Goal: Task Accomplishment & Management: Use online tool/utility

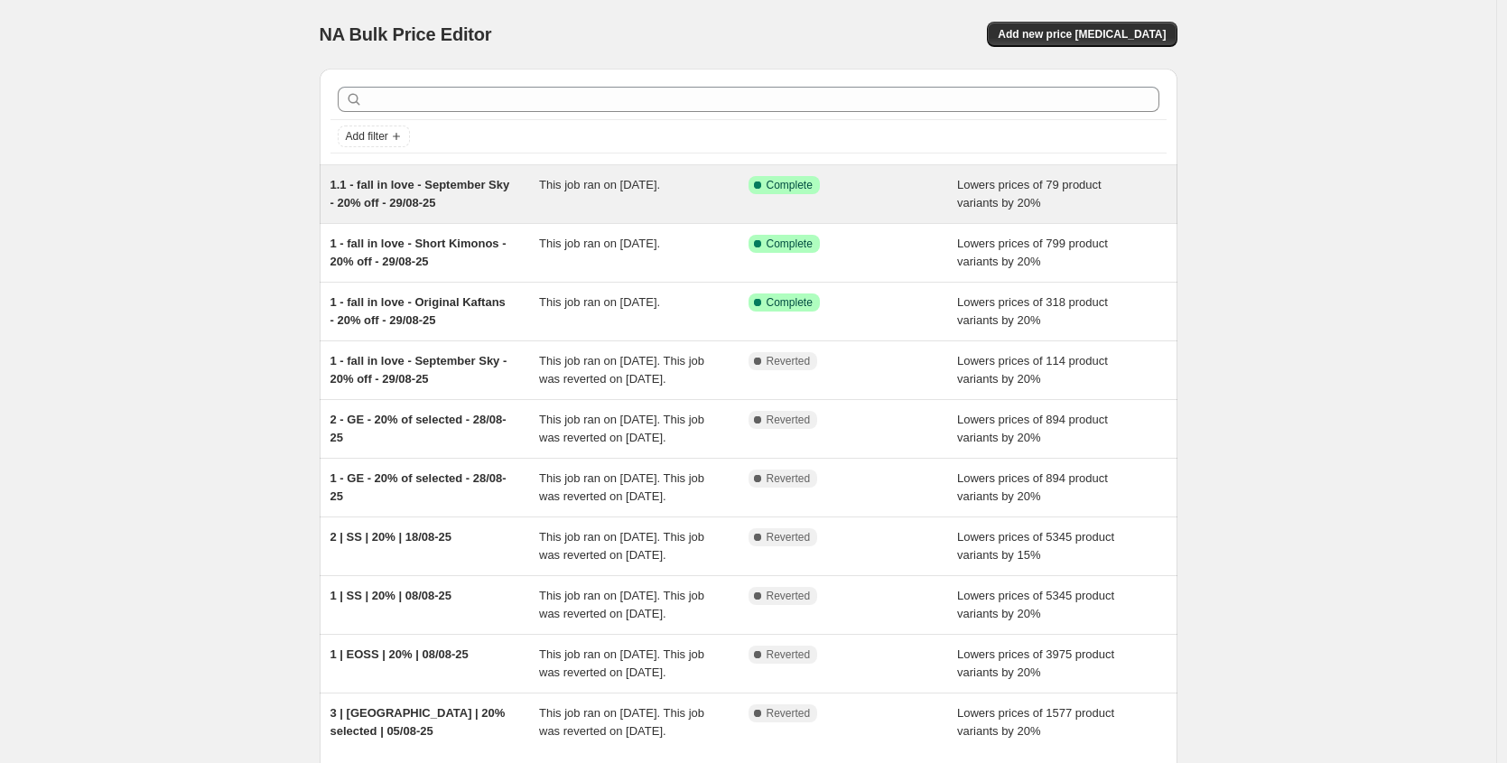
click at [636, 173] on div "1.1 - fall in love - September Sky - 20% off - 29/08-25 This job ran on [DATE].…" at bounding box center [749, 194] width 858 height 58
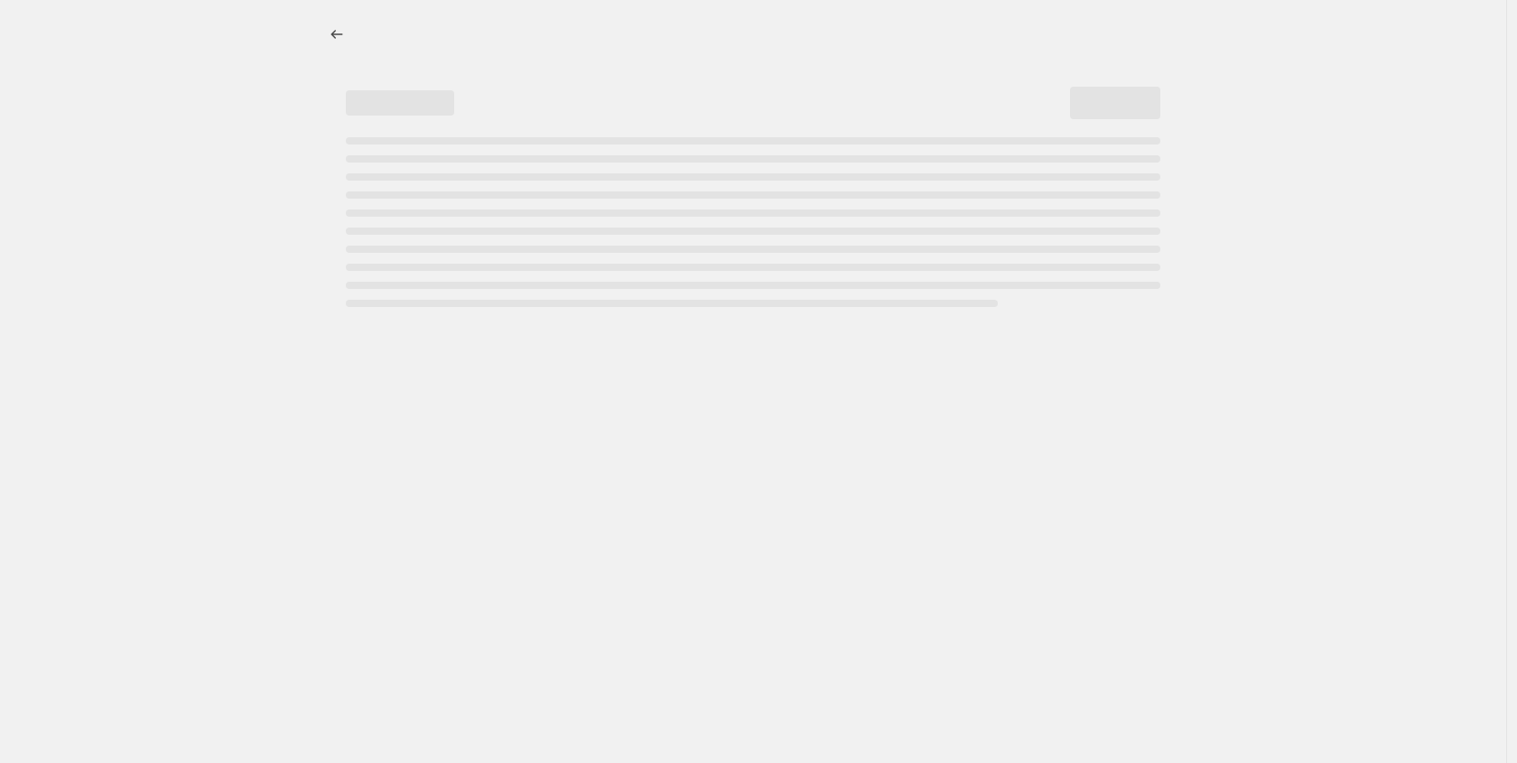
select select "percentage"
select select "tag"
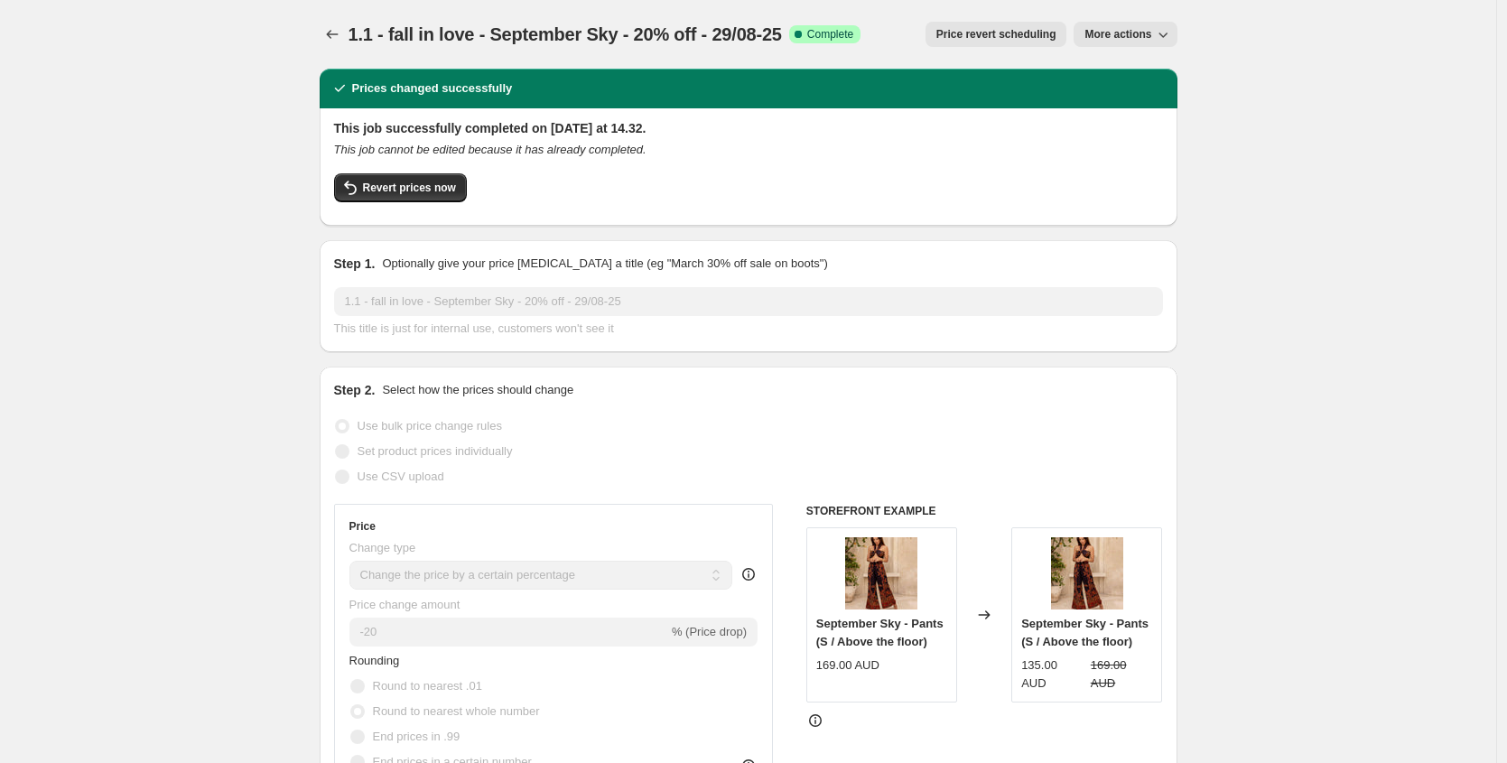
click at [1132, 33] on span "More actions" at bounding box center [1117, 34] width 67 height 14
click at [1125, 70] on span "Copy to new job" at bounding box center [1130, 72] width 84 height 14
select select "percentage"
select select "tag"
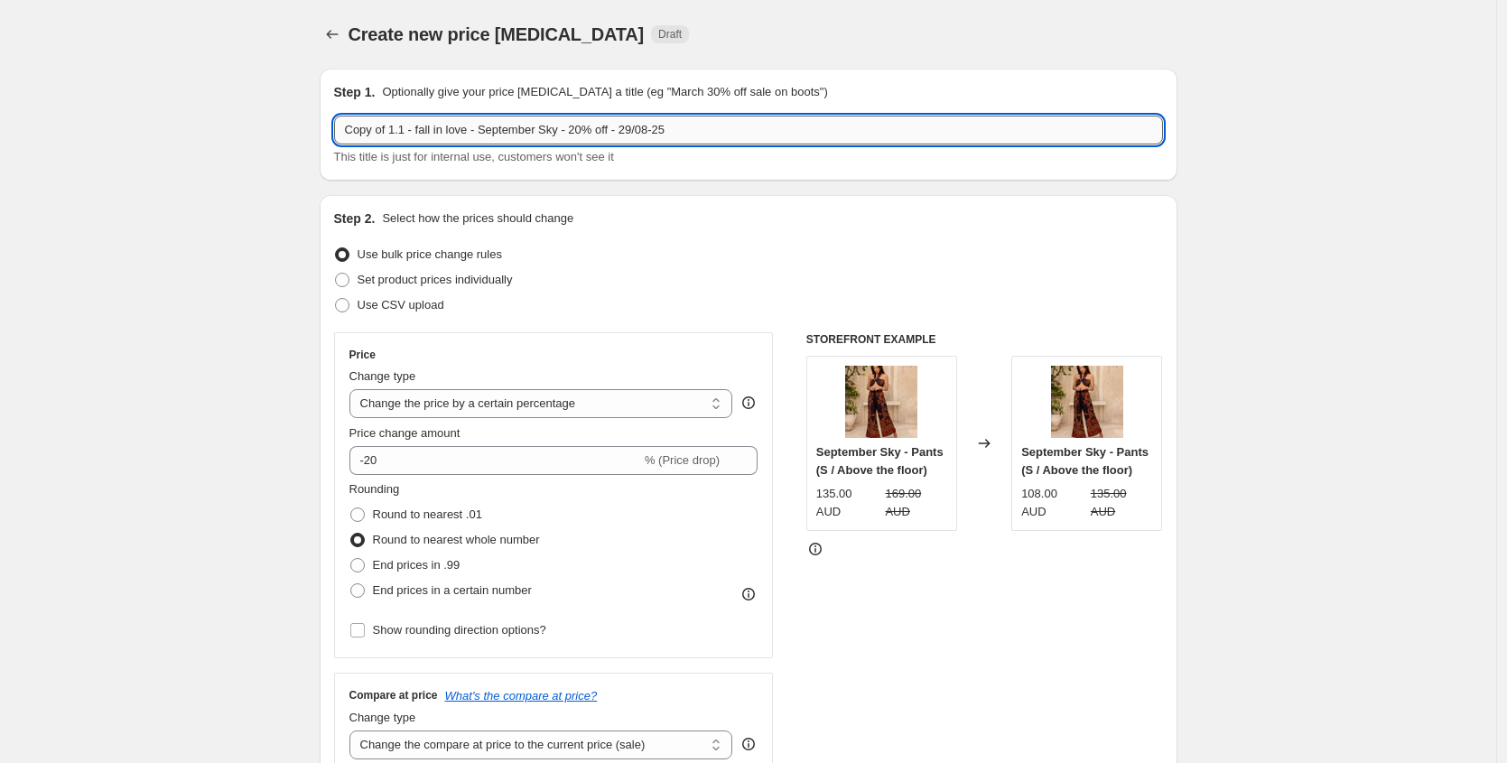
click at [409, 126] on input "Copy of 1.1 - fall in love - September Sky - 20% off - 29/08-25" at bounding box center [748, 130] width 829 height 29
drag, startPoint x: 397, startPoint y: 131, endPoint x: 240, endPoint y: 114, distance: 158.0
click at [533, 132] on input "1.2 - fall in love - September Sky - 20% off - 29/08-25" at bounding box center [748, 130] width 829 height 29
click at [660, 132] on input "1.2 - fall in love - September Sky - OK+SK - 20% off - 29/08-25" at bounding box center [748, 130] width 829 height 29
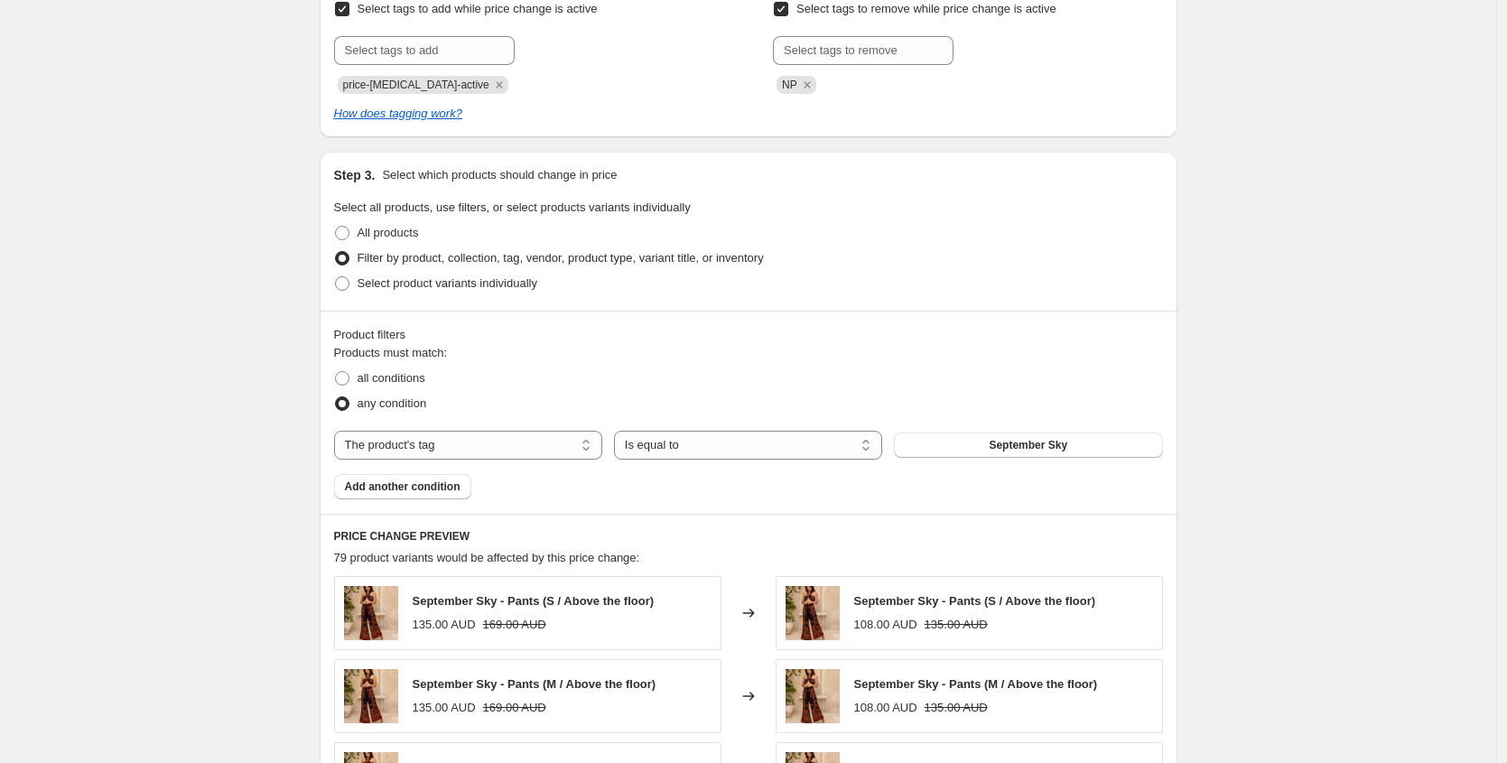
scroll to position [812, 0]
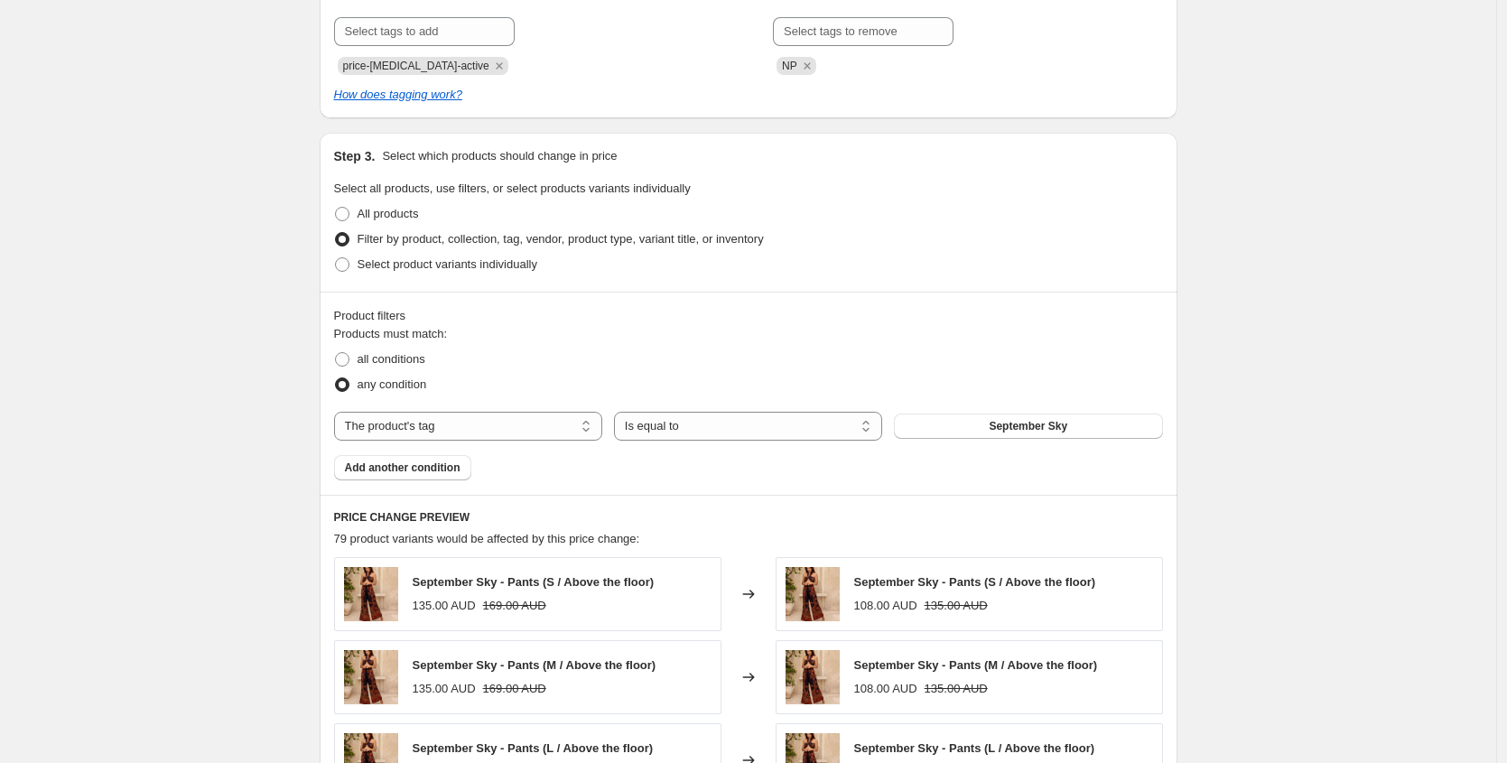
type input "1.2 - fall in love - September Sky - OK+SK - 20% off - 30/08-25"
click at [577, 445] on div "Products must match: all conditions any condition The product The product's col…" at bounding box center [748, 402] width 829 height 155
click at [577, 437] on select "The product The product's collection The product's tag The product's vendor The…" at bounding box center [468, 426] width 268 height 29
select select "product"
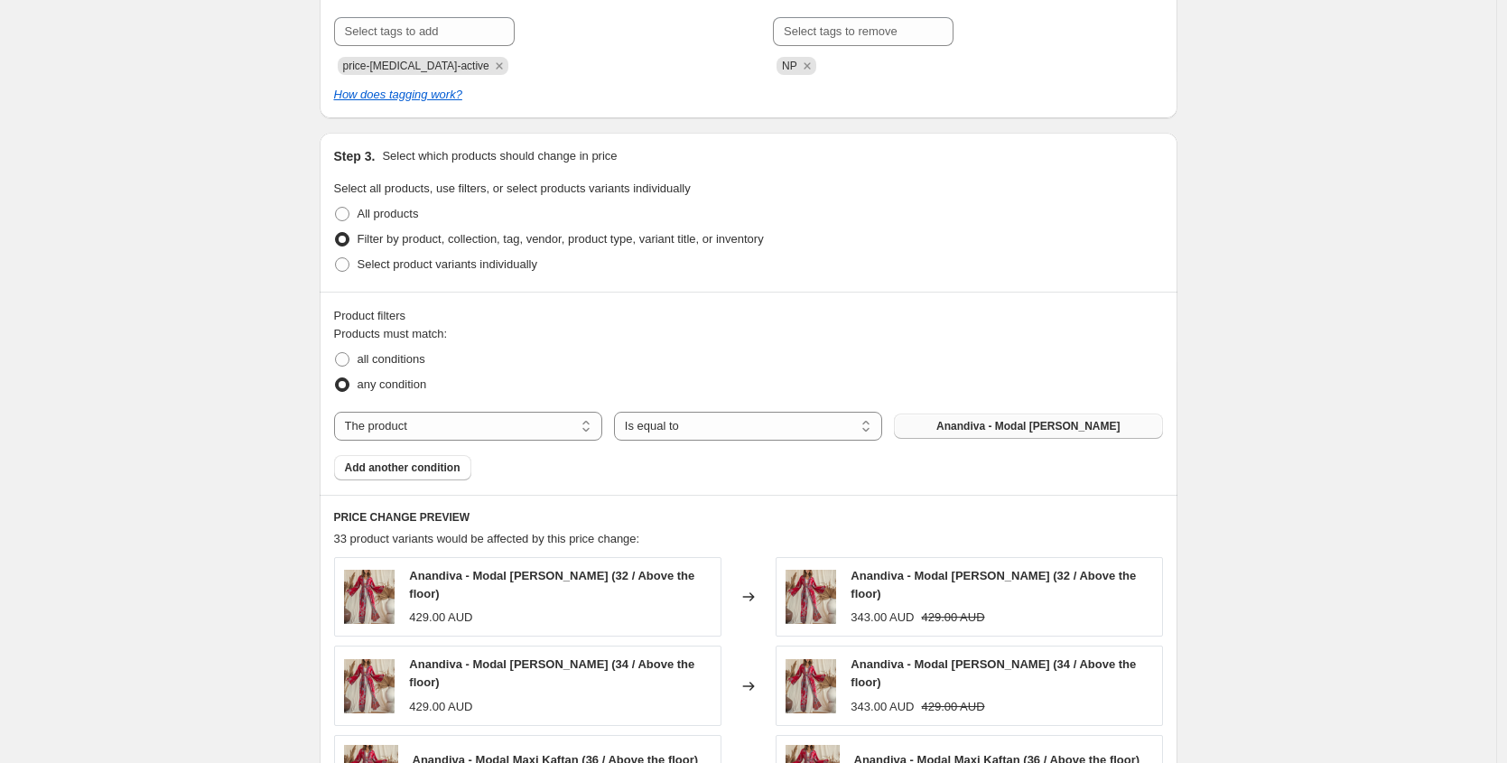
click at [939, 429] on button "Anandiva - Modal [PERSON_NAME]" at bounding box center [1028, 425] width 268 height 25
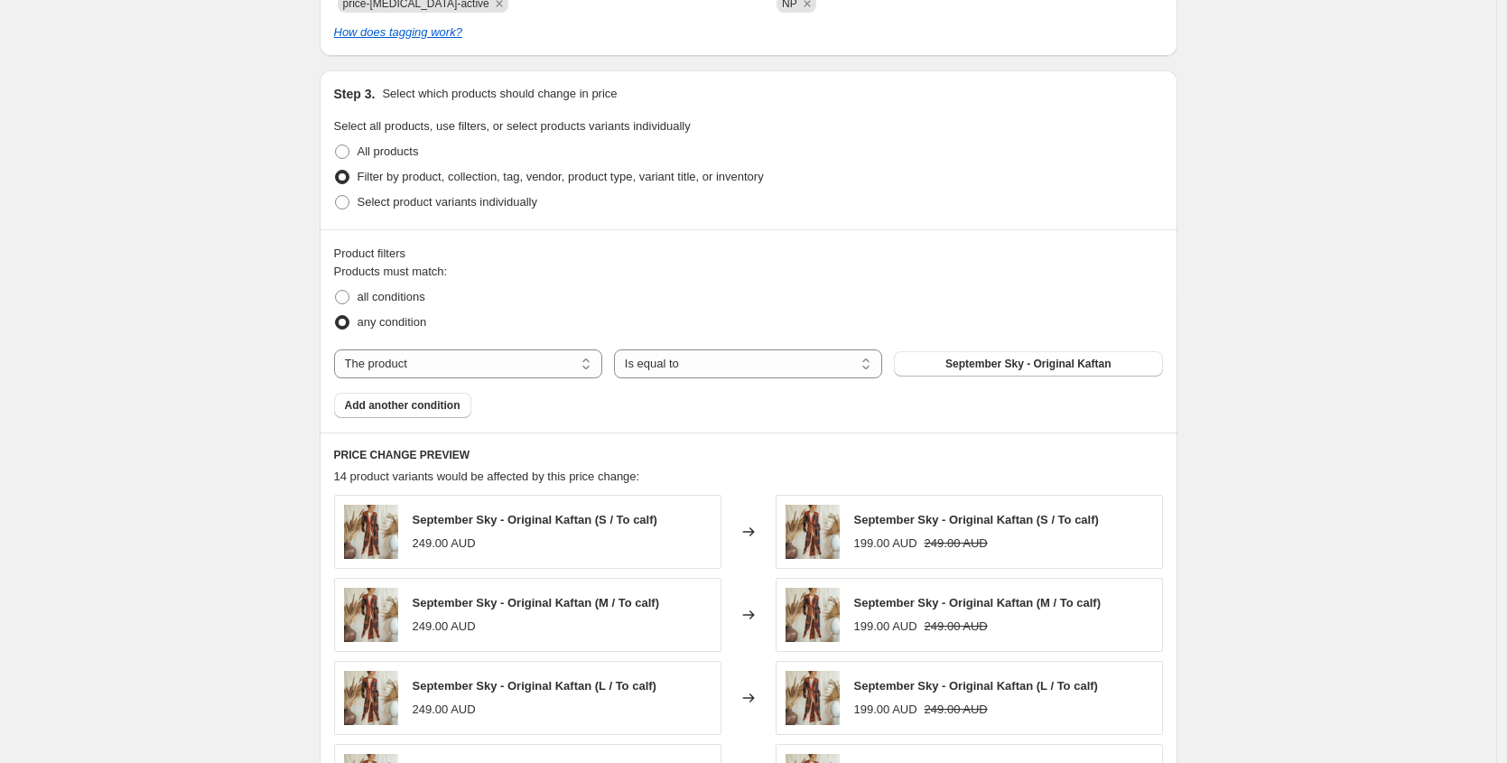
scroll to position [892, 0]
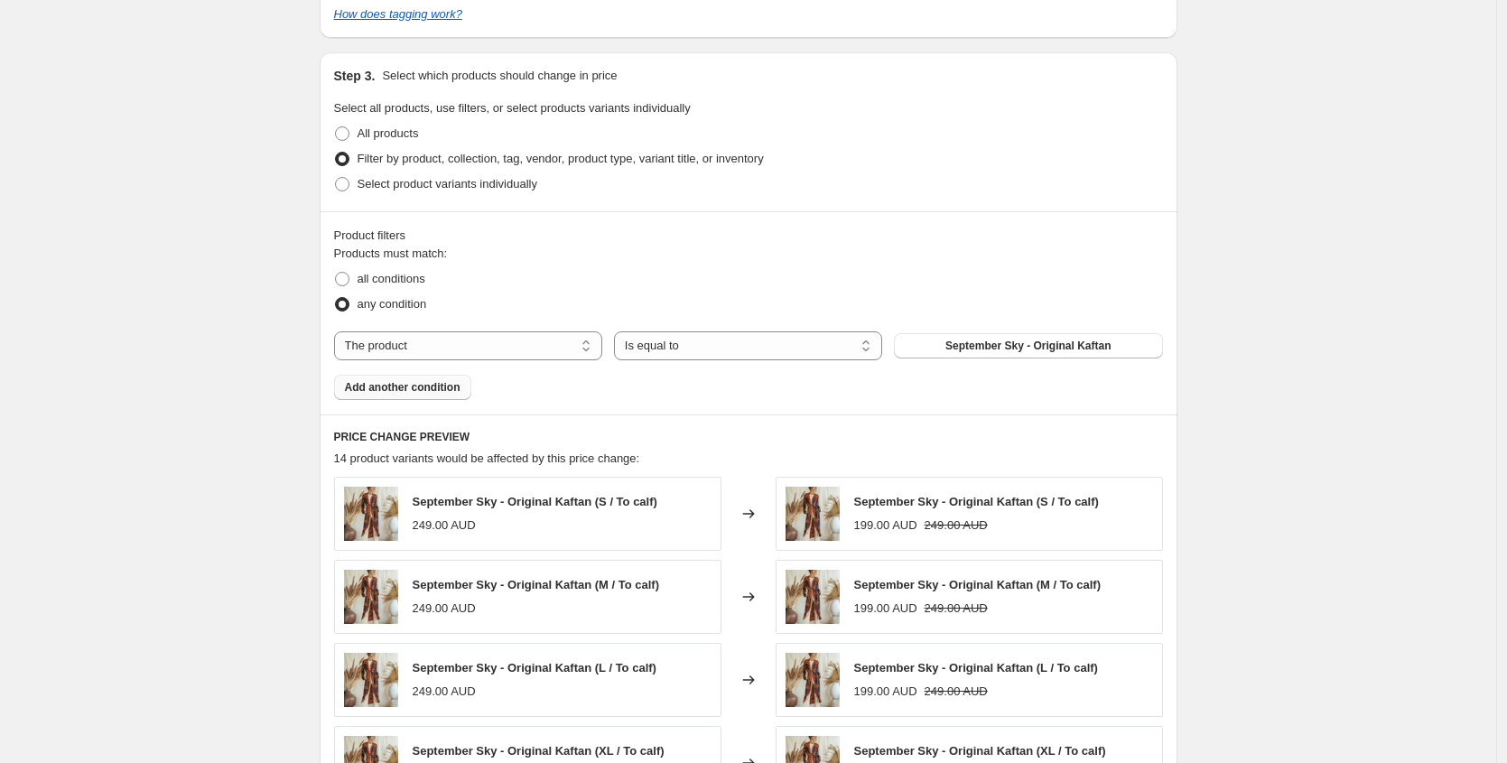
click at [429, 392] on span "Add another condition" at bounding box center [403, 387] width 116 height 14
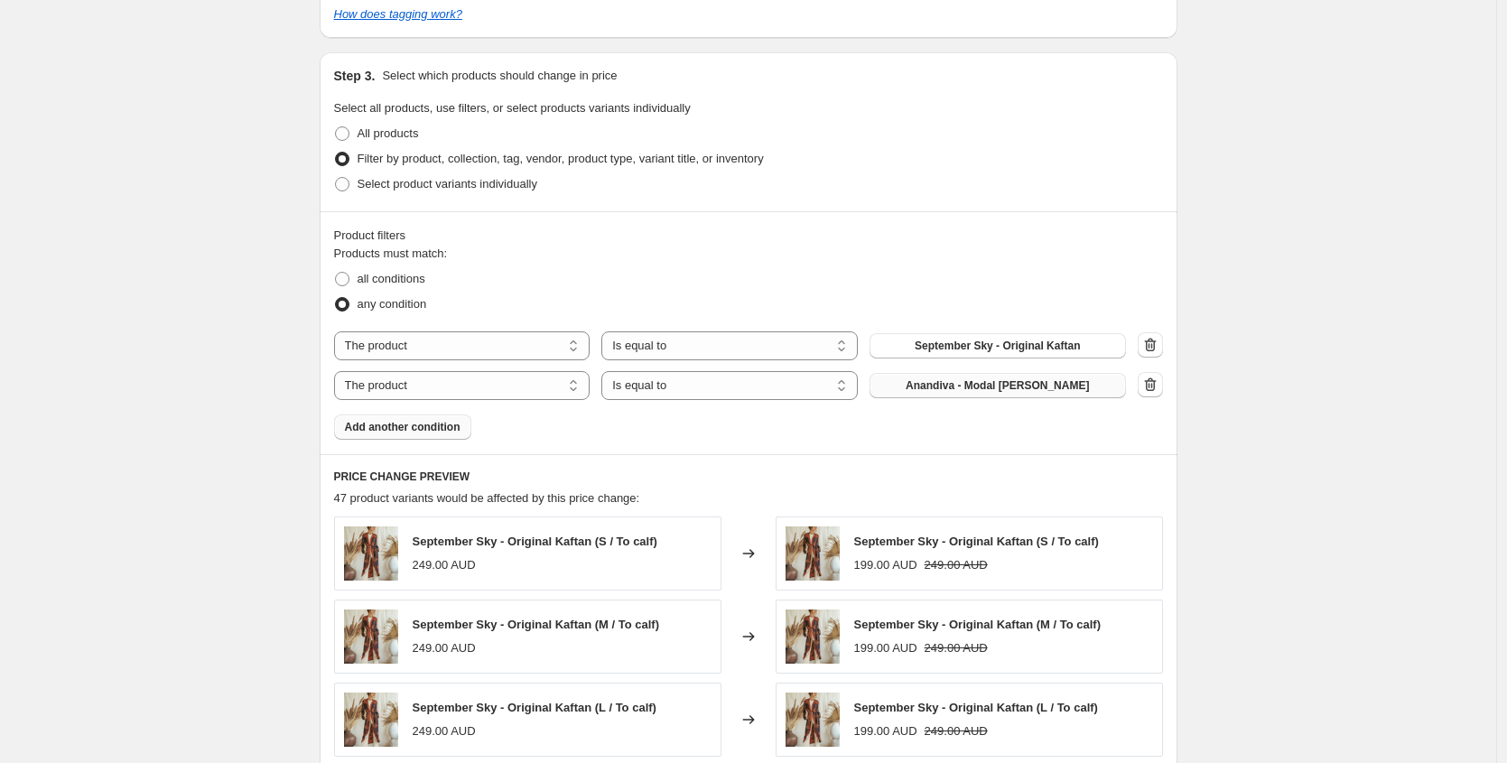
click at [949, 386] on span "Anandiva - Modal [PERSON_NAME]" at bounding box center [997, 385] width 183 height 14
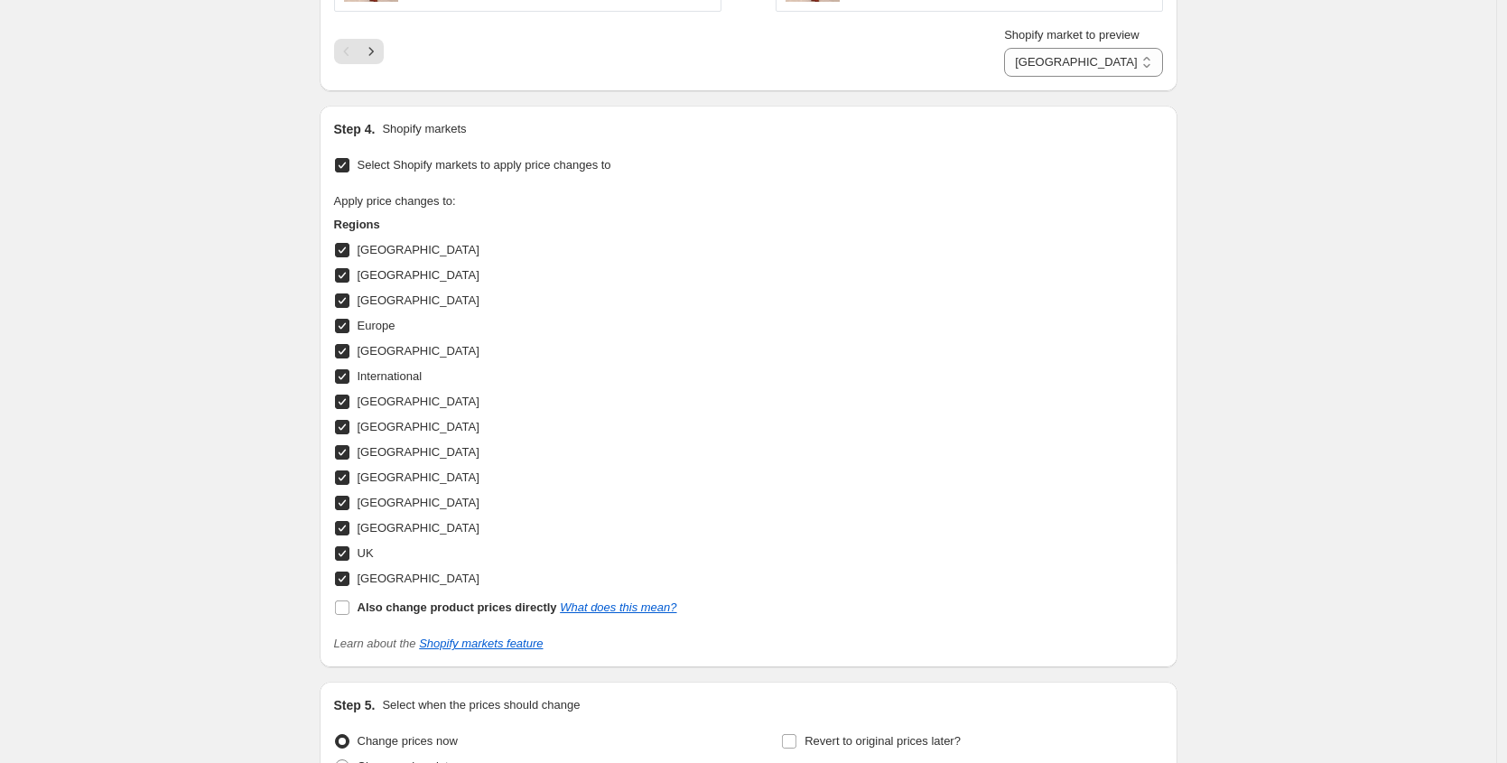
scroll to position [1987, 0]
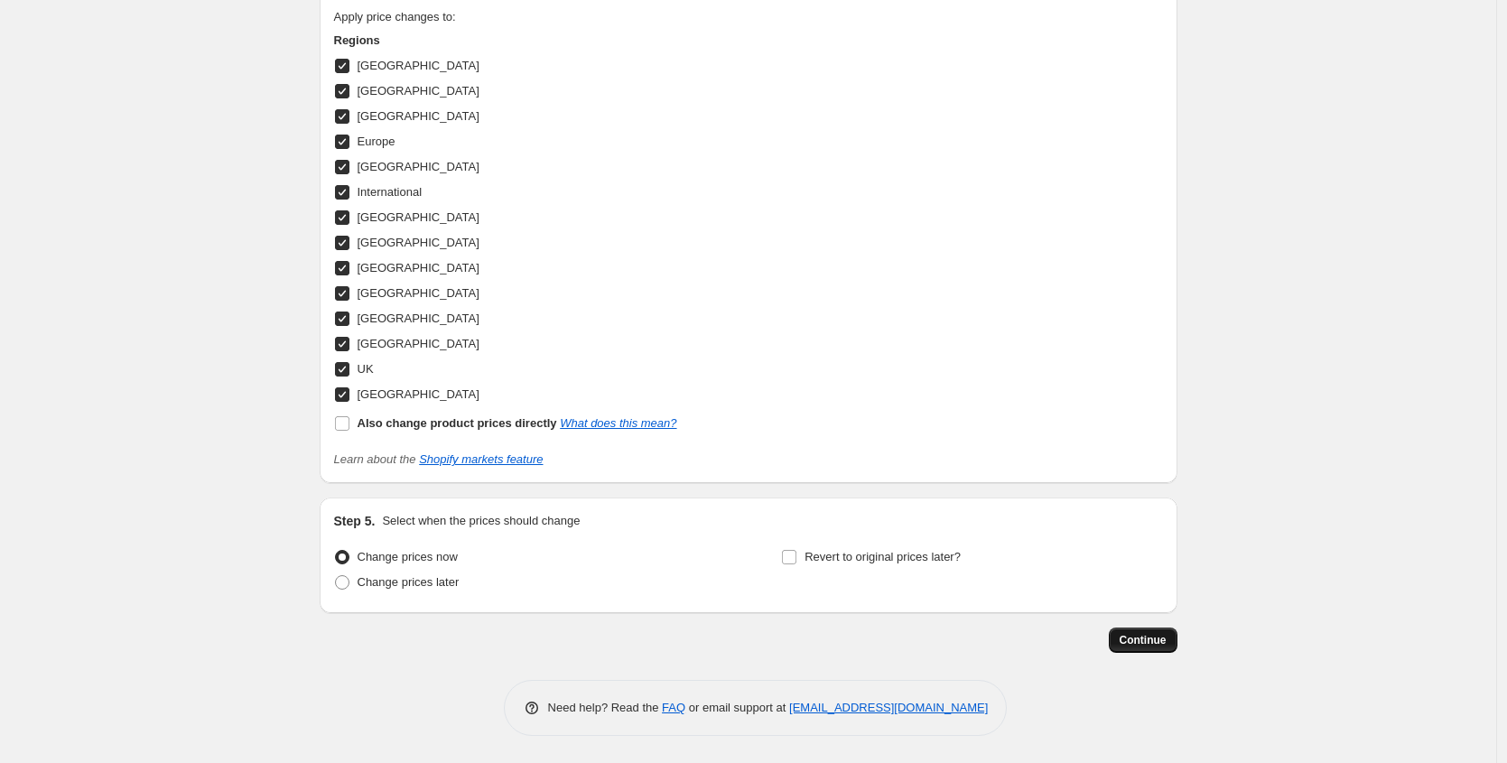
click at [1133, 644] on span "Continue" at bounding box center [1143, 640] width 47 height 14
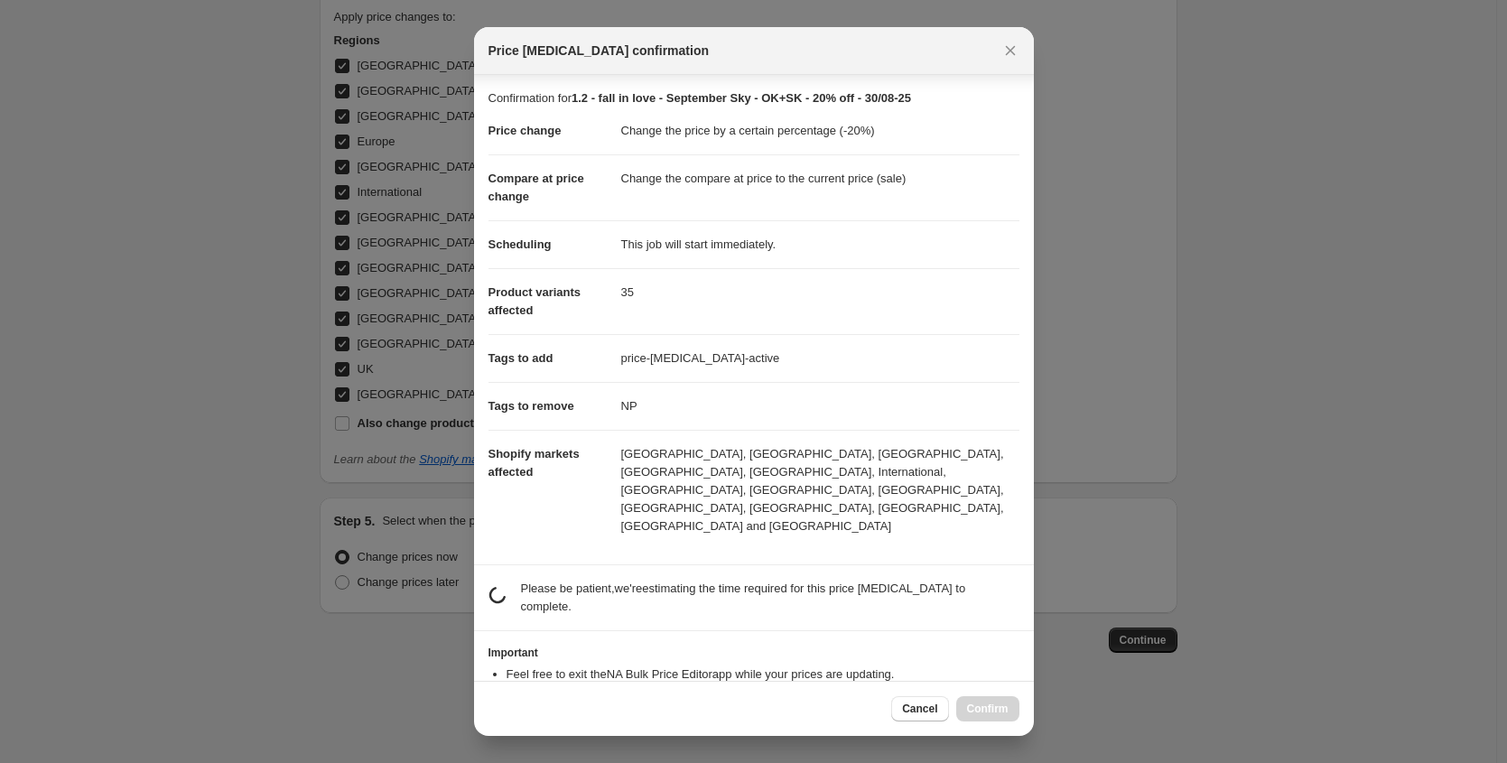
scroll to position [0, 0]
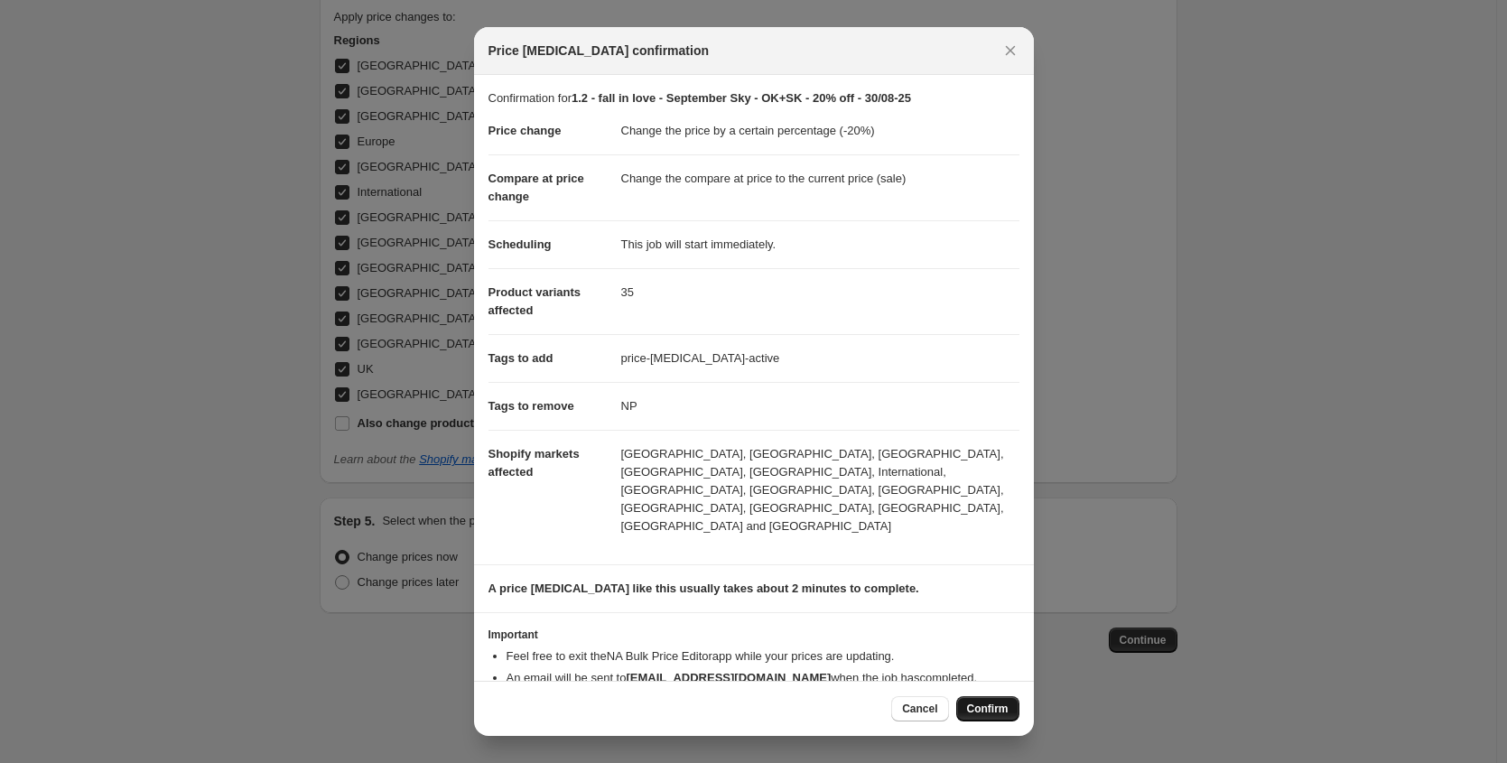
click at [987, 701] on span "Confirm" at bounding box center [988, 708] width 42 height 14
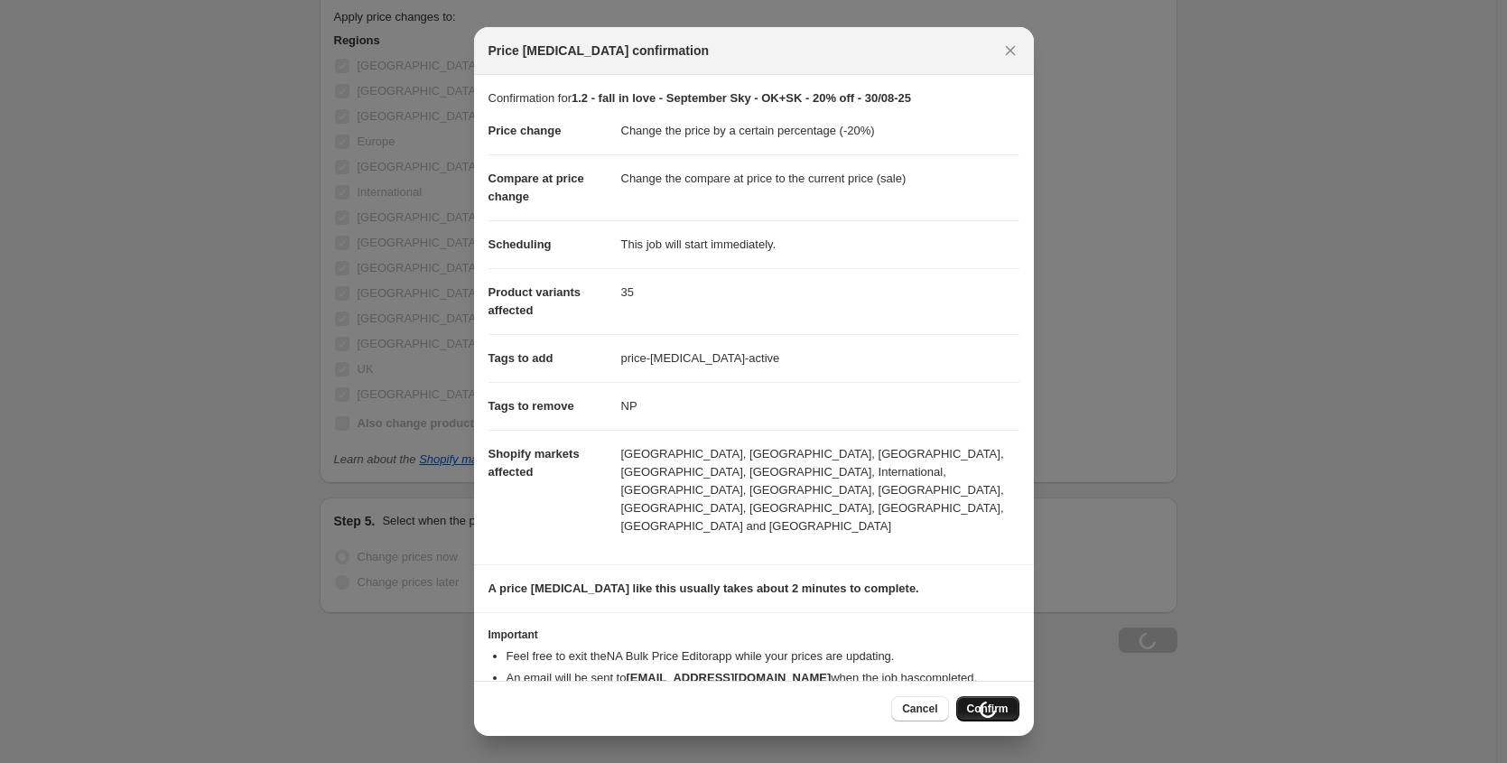
scroll to position [1987, 0]
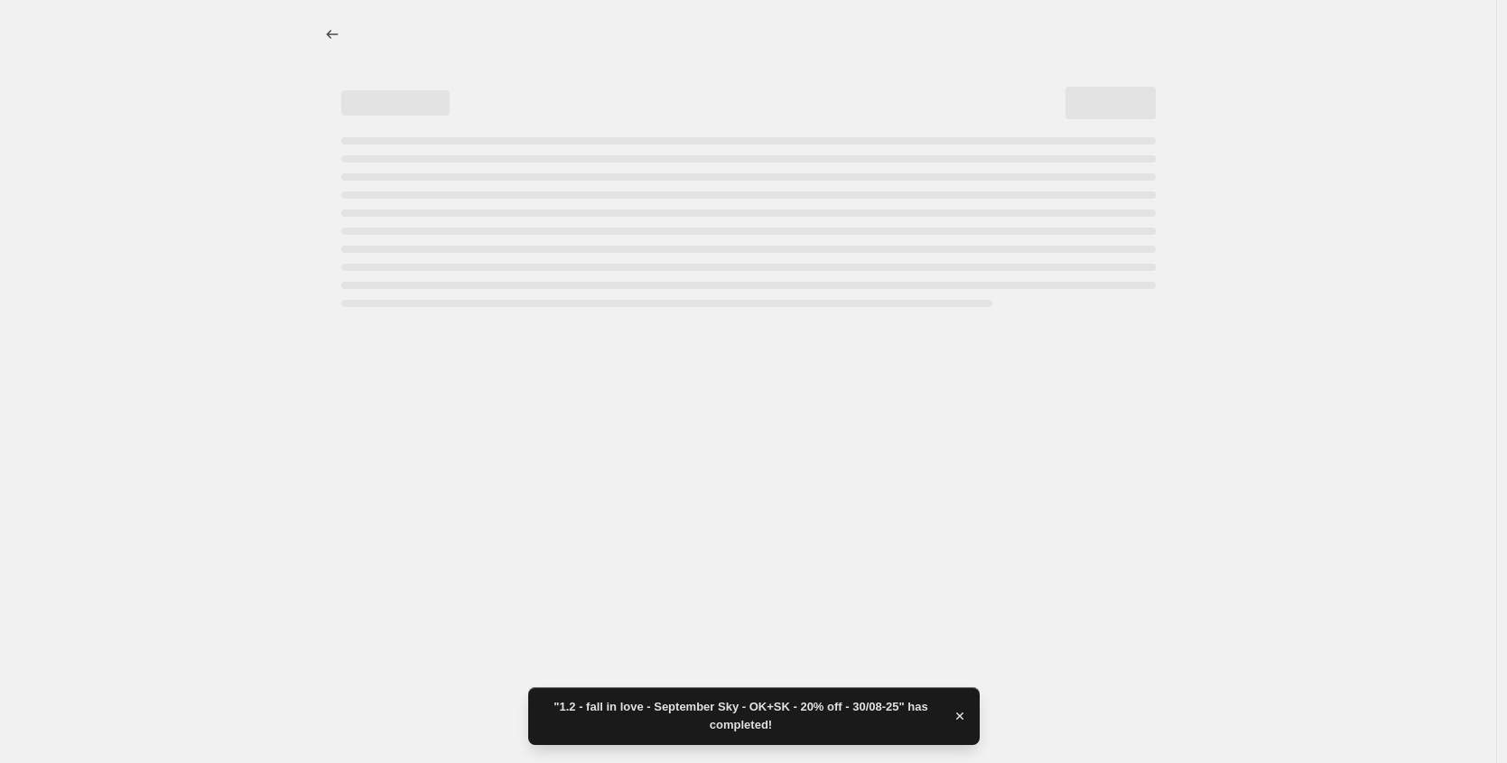
select select "percentage"
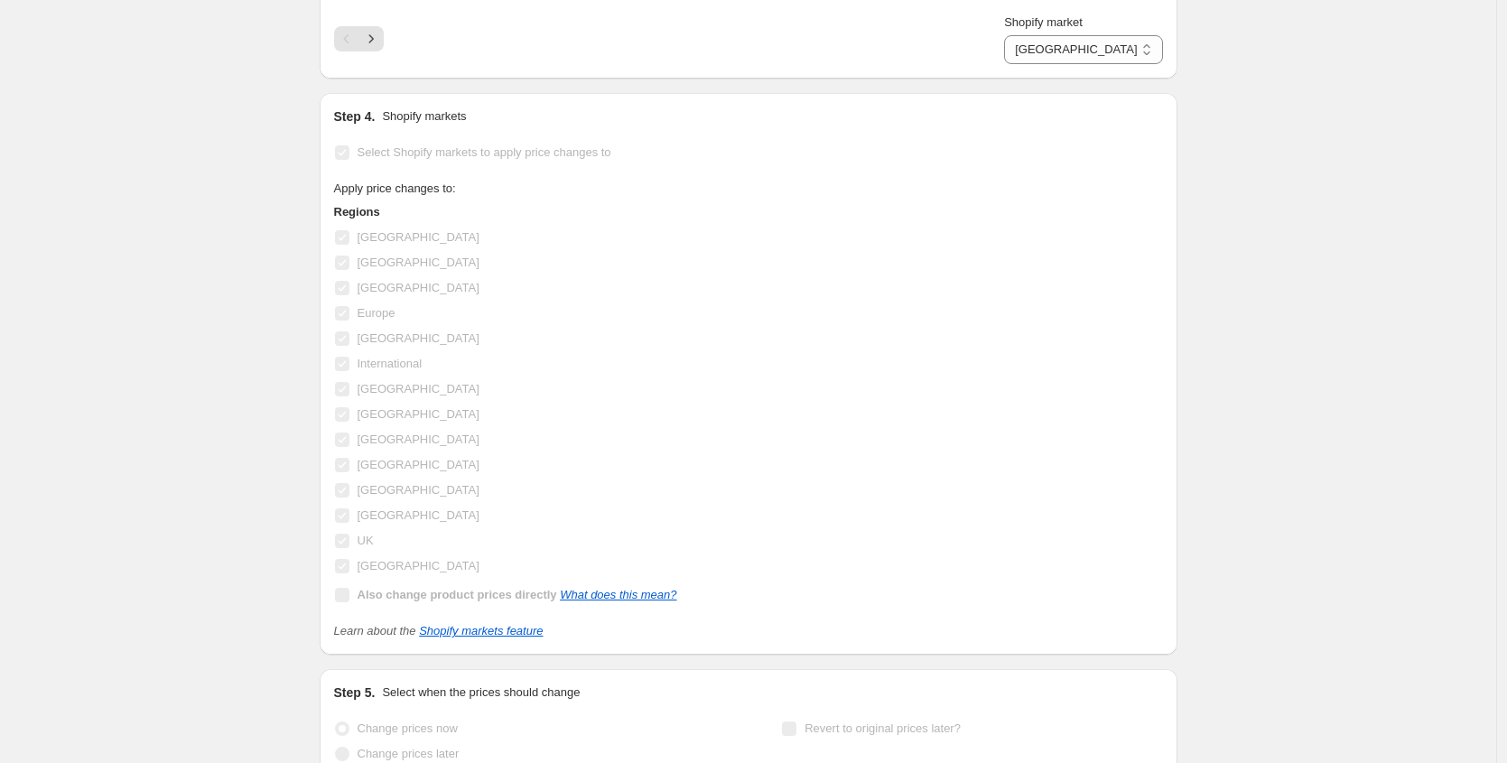
scroll to position [0, 0]
